Goal: Task Accomplishment & Management: Manage account settings

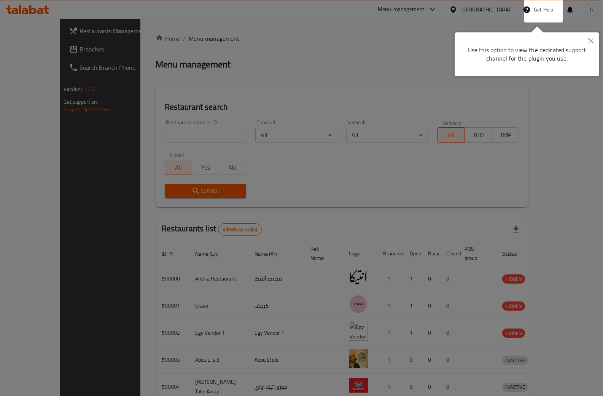
click at [594, 41] on icon "Close" at bounding box center [591, 40] width 5 height 5
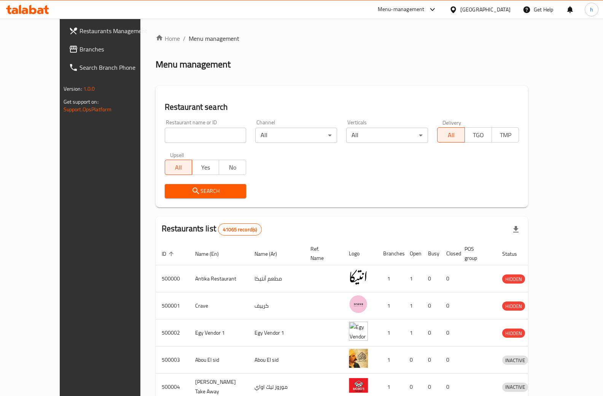
click at [165, 134] on input "search" at bounding box center [206, 135] width 82 height 15
paste input "17295"
type input "17295"
click button "Search" at bounding box center [206, 191] width 82 height 14
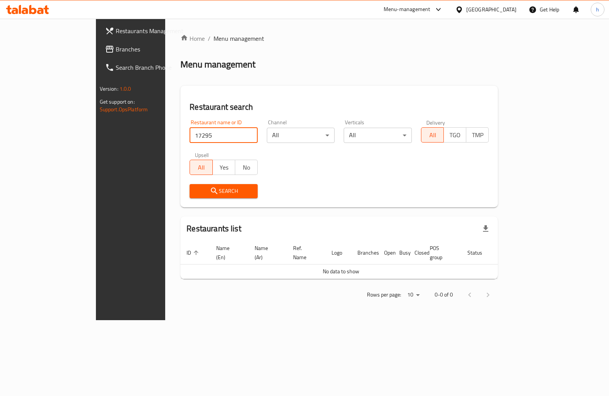
click at [190, 137] on input "17295" at bounding box center [224, 135] width 68 height 15
click at [196, 189] on span "Search" at bounding box center [224, 191] width 56 height 10
click at [214, 41] on span "Menu management" at bounding box center [239, 38] width 51 height 9
click at [180, 36] on link "Home" at bounding box center [192, 38] width 24 height 9
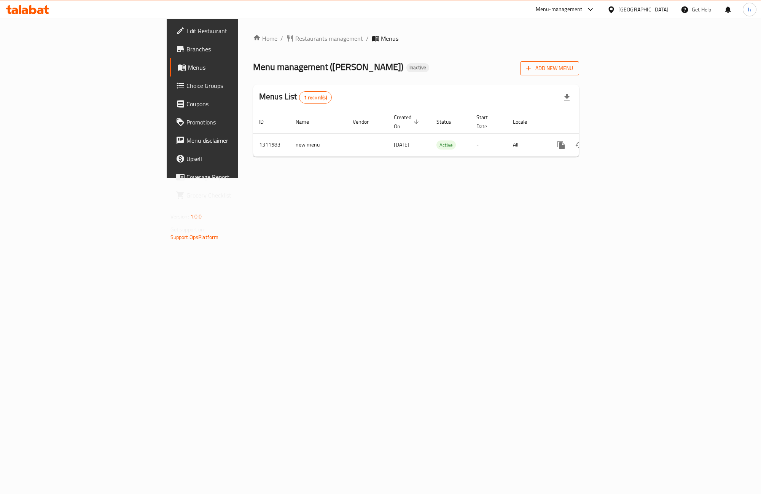
click at [573, 65] on span "Add New Menu" at bounding box center [550, 69] width 47 height 10
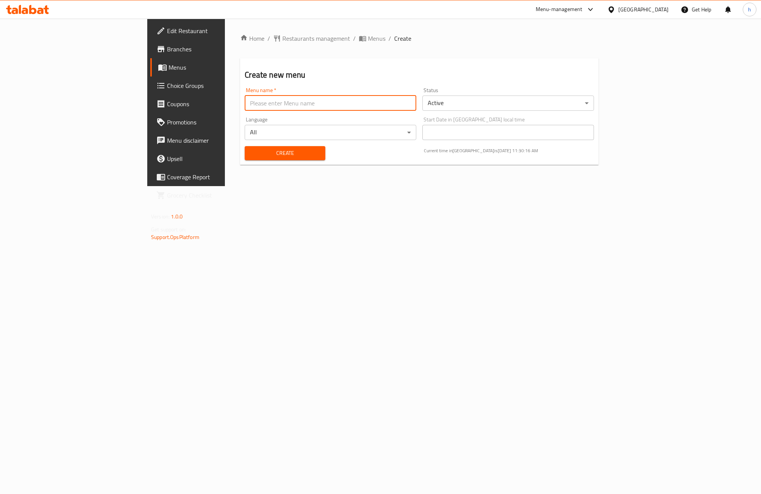
click at [375, 105] on input "text" at bounding box center [331, 103] width 172 height 15
type input "first menu/9/15/2025"
click at [255, 148] on span "Create" at bounding box center [285, 153] width 68 height 10
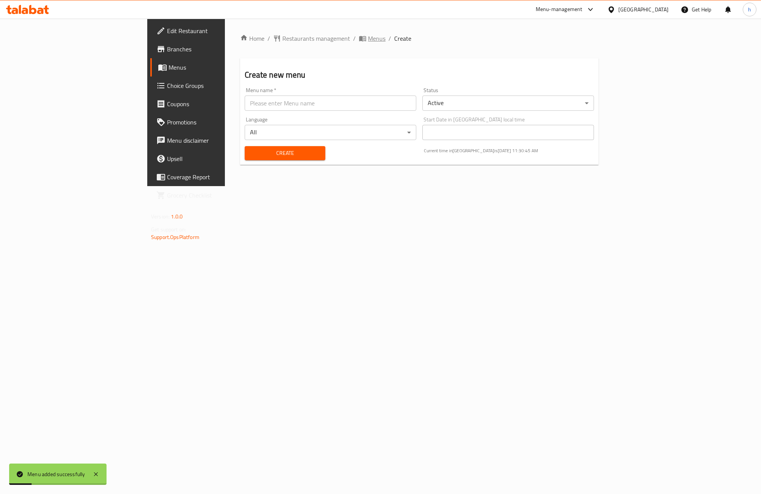
click at [368, 41] on span "Menus" at bounding box center [377, 38] width 18 height 9
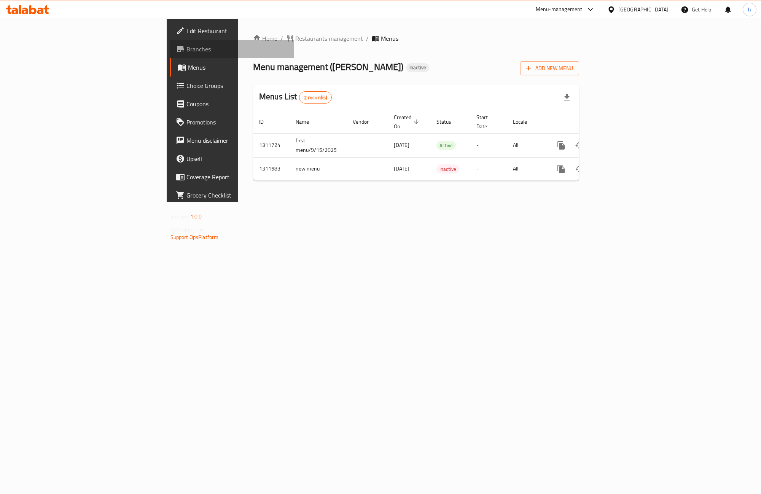
click at [187, 51] on span "Branches" at bounding box center [237, 49] width 101 height 9
click at [514, 46] on div "Home / Restaurants management / Menus Menu management ( [PERSON_NAME] ) Inactiv…" at bounding box center [416, 110] width 326 height 153
